Goal: Information Seeking & Learning: Check status

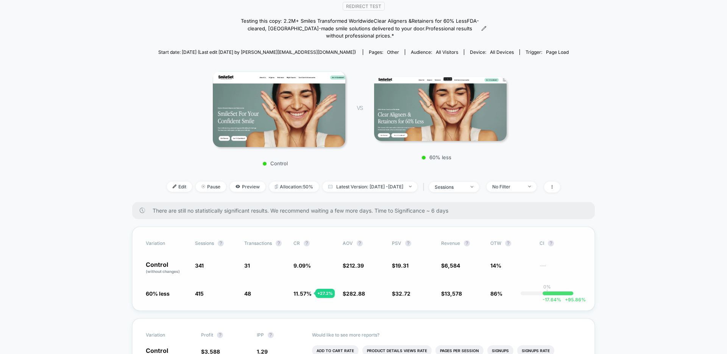
scroll to position [162, 0]
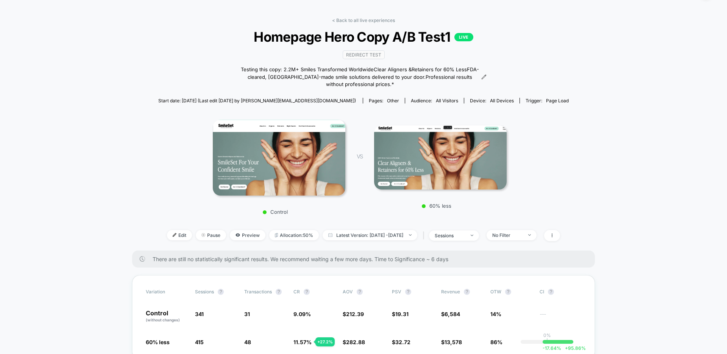
scroll to position [13, 0]
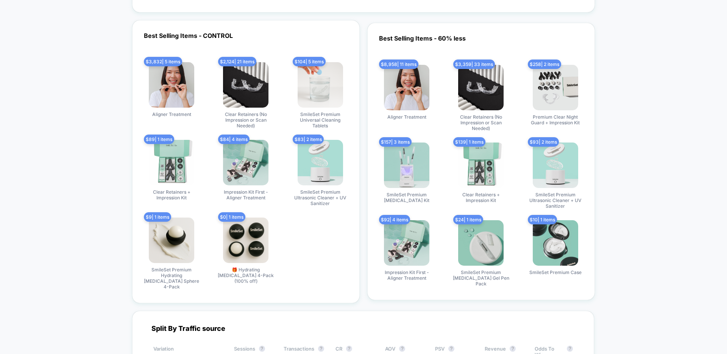
scroll to position [1612, 0]
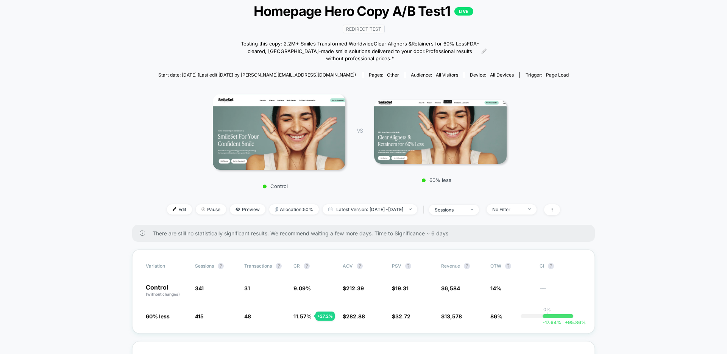
scroll to position [0, 0]
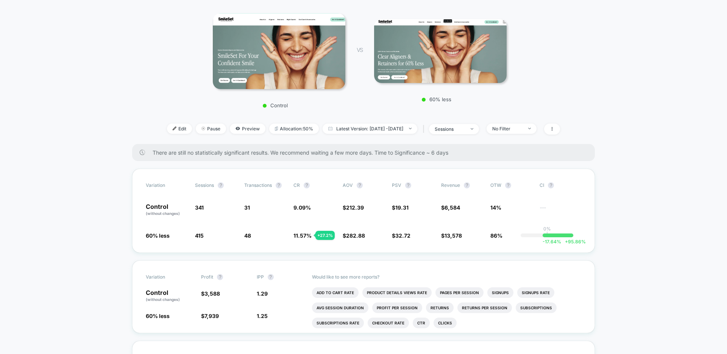
scroll to position [128, 0]
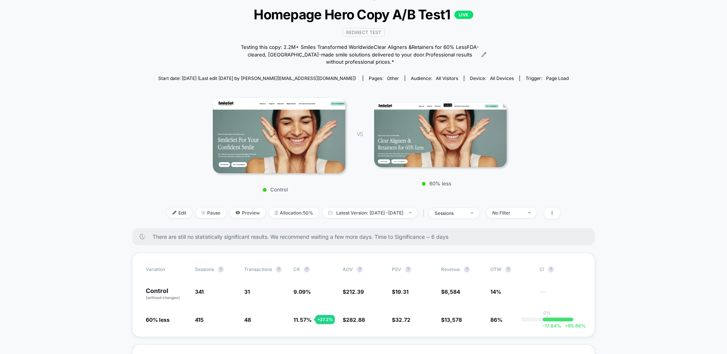
scroll to position [0, 0]
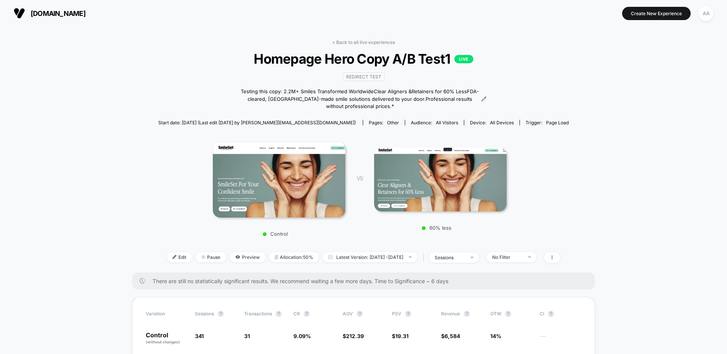
click at [354, 255] on span "Latest Version: Aug 25, 2025 - Aug 26, 2025" at bounding box center [370, 257] width 95 height 10
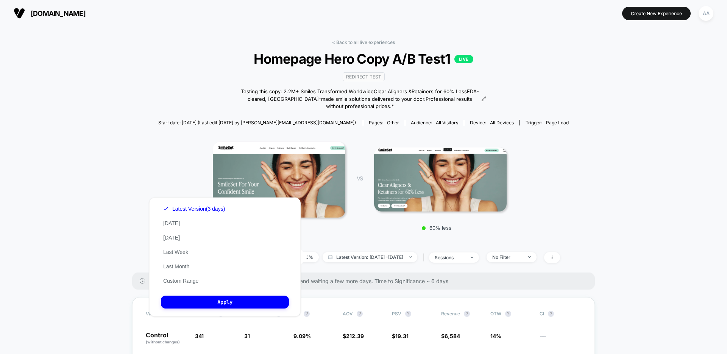
click at [188, 280] on button "Custom Range" at bounding box center [181, 280] width 40 height 7
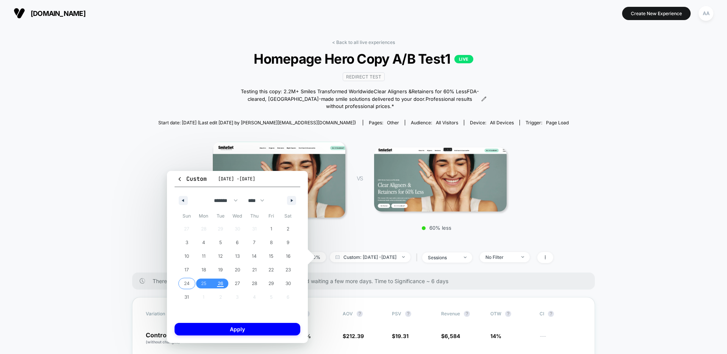
click at [184, 283] on span "24" at bounding box center [187, 284] width 6 height 14
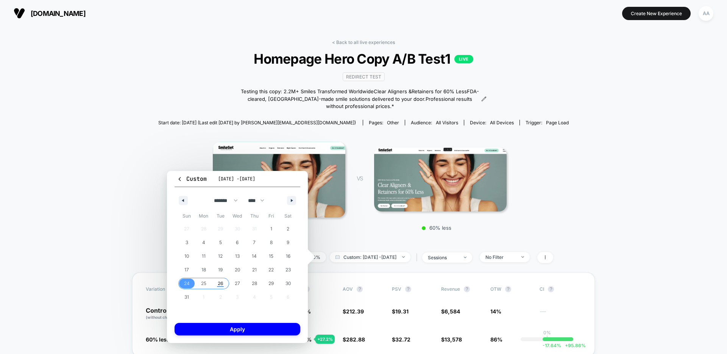
click at [224, 282] on span "26" at bounding box center [220, 283] width 17 height 10
drag, startPoint x: 249, startPoint y: 327, endPoint x: 324, endPoint y: 321, distance: 76.0
click at [249, 327] on button "Apply" at bounding box center [238, 329] width 126 height 13
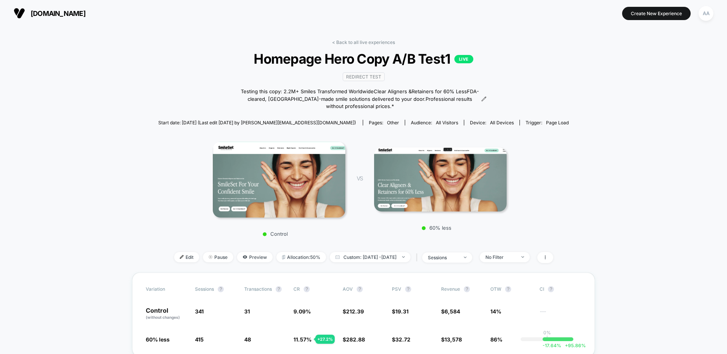
click at [349, 164] on div "VS 60% less" at bounding box center [426, 186] width 161 height 88
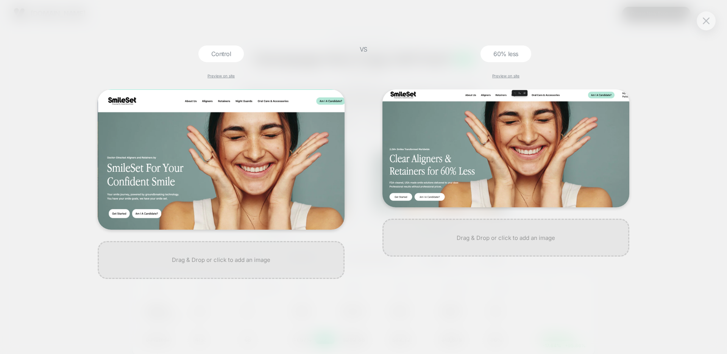
drag, startPoint x: 702, startPoint y: 24, endPoint x: 698, endPoint y: 27, distance: 4.1
click at [702, 24] on button at bounding box center [706, 20] width 11 height 11
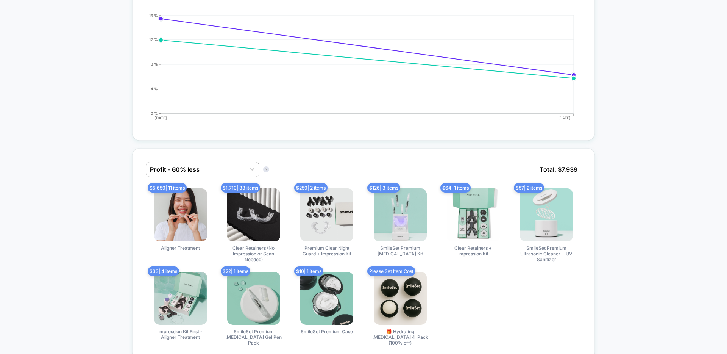
scroll to position [244, 0]
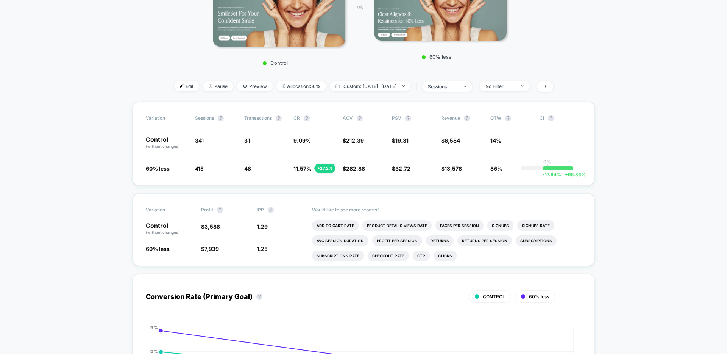
scroll to position [0, 0]
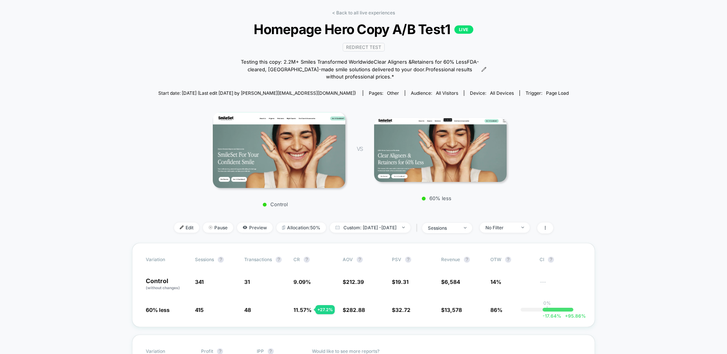
scroll to position [129, 0]
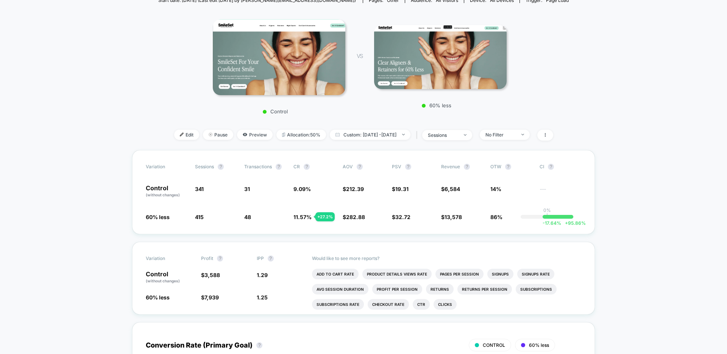
scroll to position [0, 0]
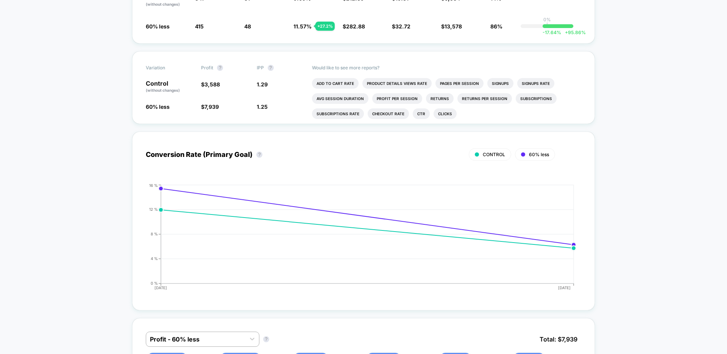
scroll to position [274, 0]
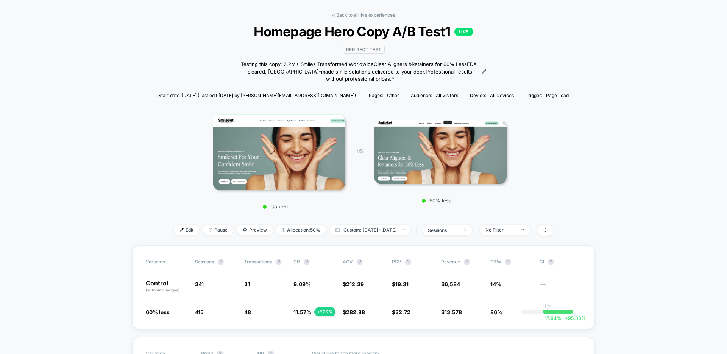
scroll to position [0, 0]
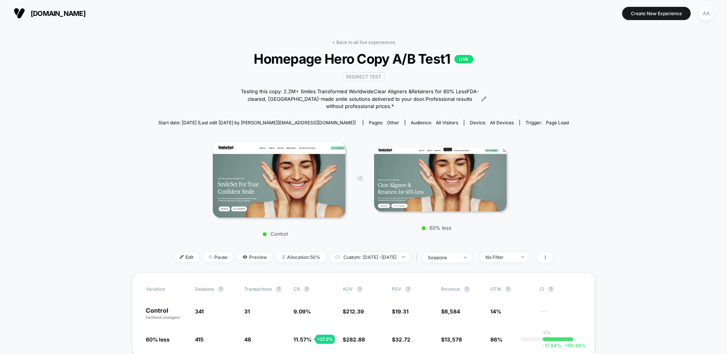
drag, startPoint x: 696, startPoint y: 100, endPoint x: 689, endPoint y: 103, distance: 6.8
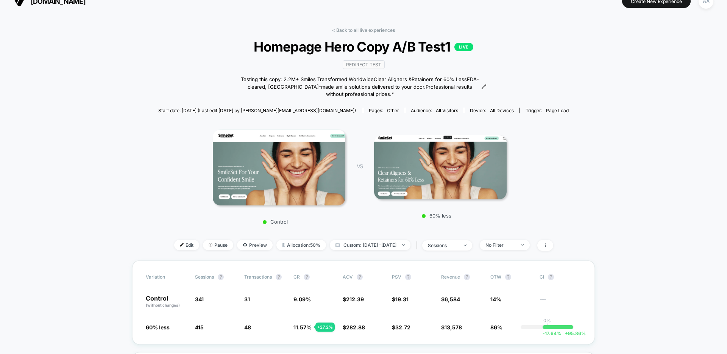
scroll to position [11, 0]
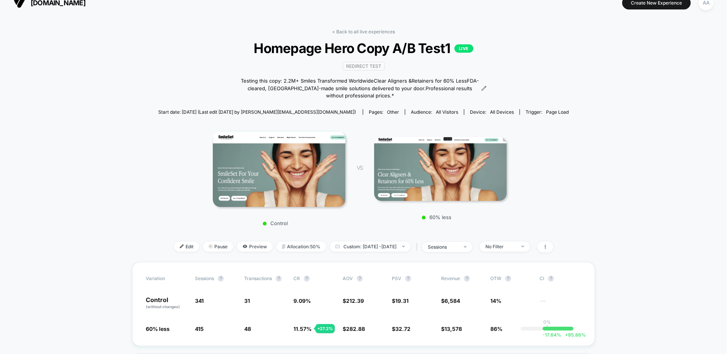
click at [418, 195] on img at bounding box center [440, 169] width 133 height 64
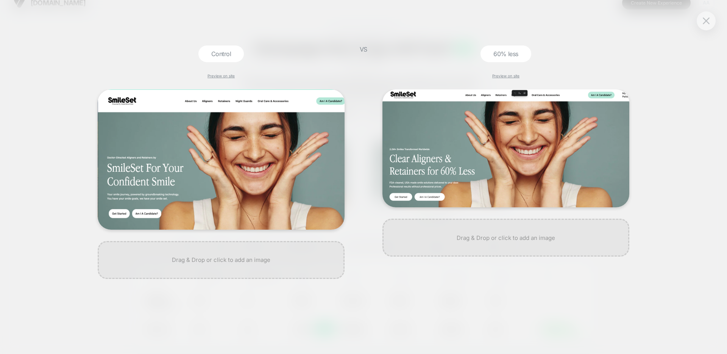
click at [93, 33] on div "Control Preview on site VS 60% less Preview on site" at bounding box center [363, 177] width 727 height 354
drag, startPoint x: 702, startPoint y: 20, endPoint x: 700, endPoint y: 41, distance: 21.6
click at [702, 20] on button at bounding box center [706, 20] width 11 height 11
